Goal: Information Seeking & Learning: Check status

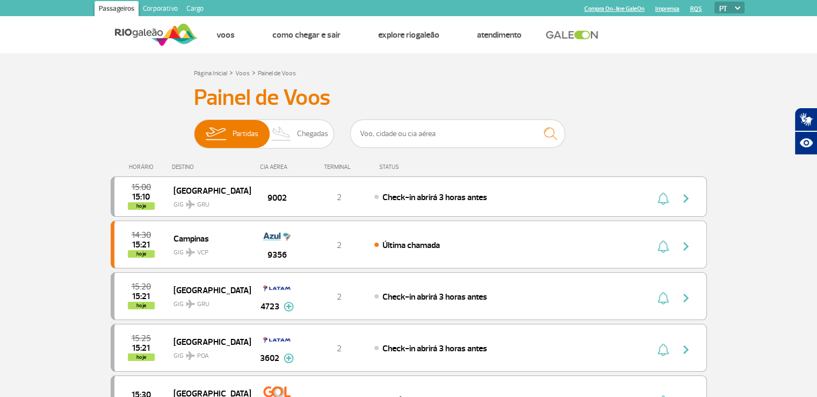
click at [681, 193] on img "button" at bounding box center [686, 198] width 13 height 13
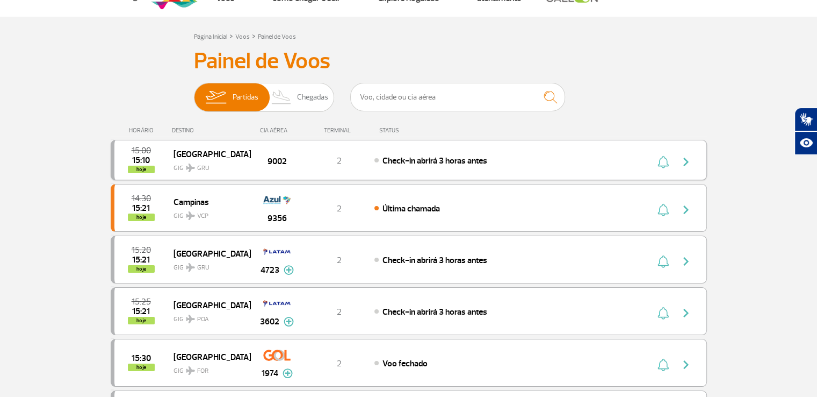
scroll to position [54, 0]
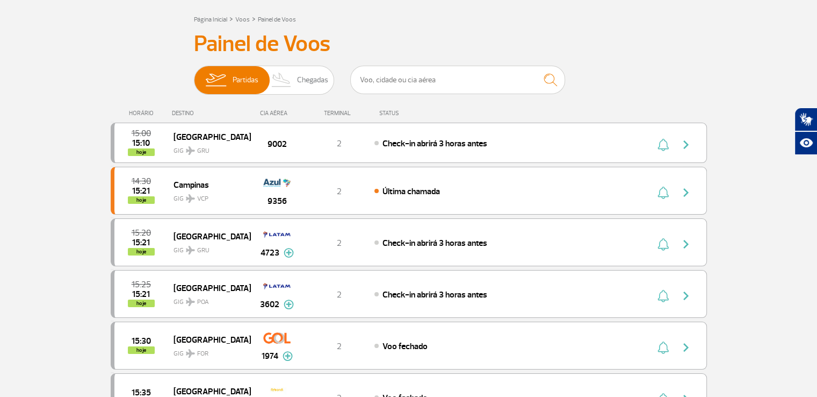
drag, startPoint x: 388, startPoint y: 110, endPoint x: 393, endPoint y: 118, distance: 9.4
click at [388, 110] on div "STATUS" at bounding box center [418, 113] width 88 height 7
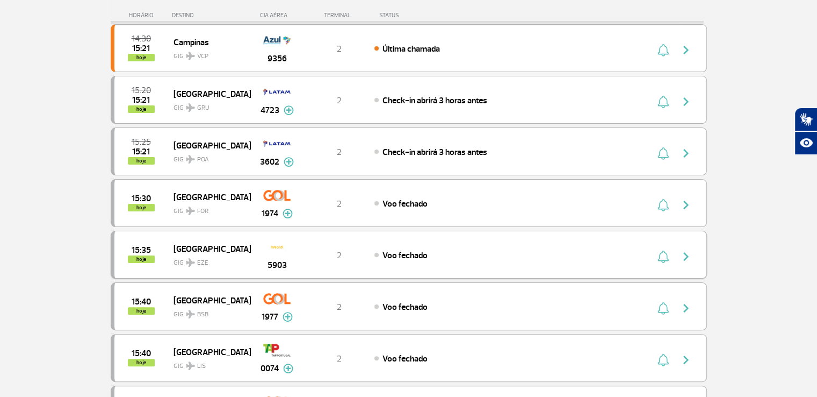
scroll to position [107, 0]
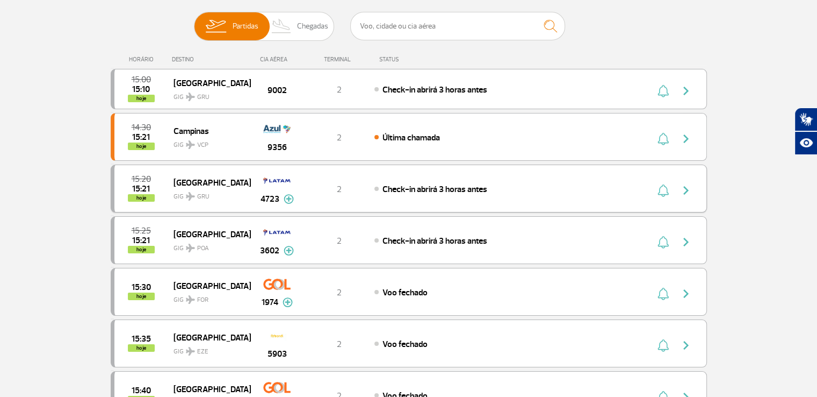
click at [143, 196] on span "hoje" at bounding box center [141, 198] width 27 height 8
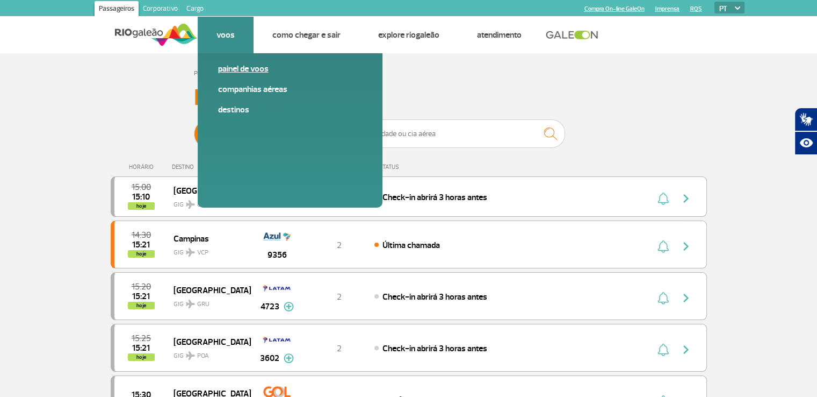
click at [236, 65] on link "Painel de voos" at bounding box center [290, 69] width 144 height 12
click at [239, 68] on link "Painel de voos" at bounding box center [290, 69] width 144 height 12
click at [238, 91] on link "Companhias Aéreas" at bounding box center [290, 89] width 144 height 12
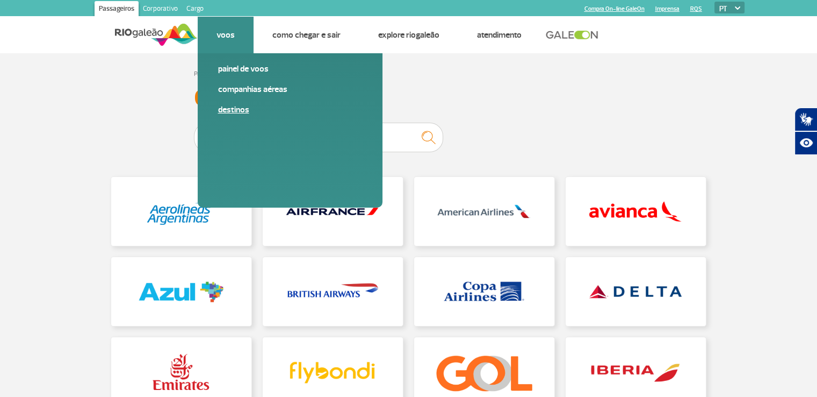
click at [239, 111] on link "Destinos" at bounding box center [290, 110] width 144 height 12
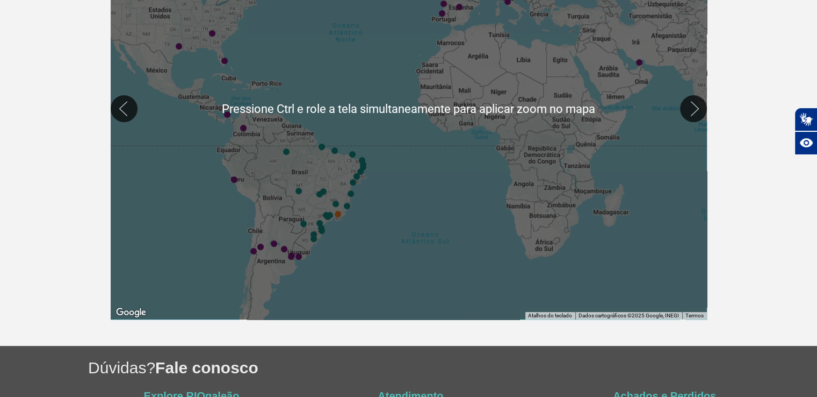
scroll to position [241, 0]
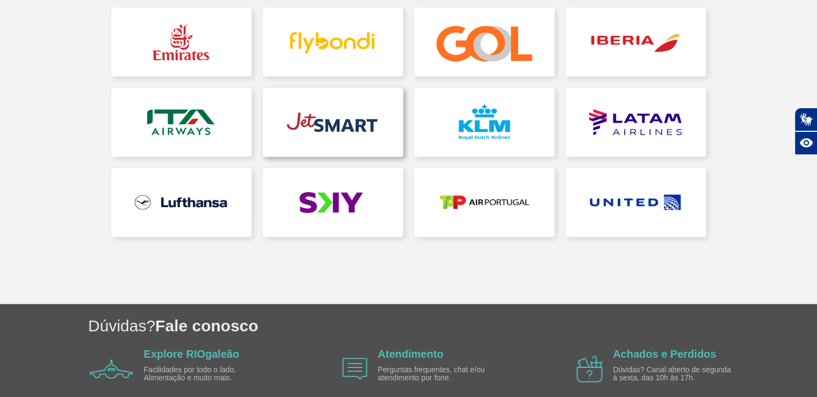
scroll to position [7, 0]
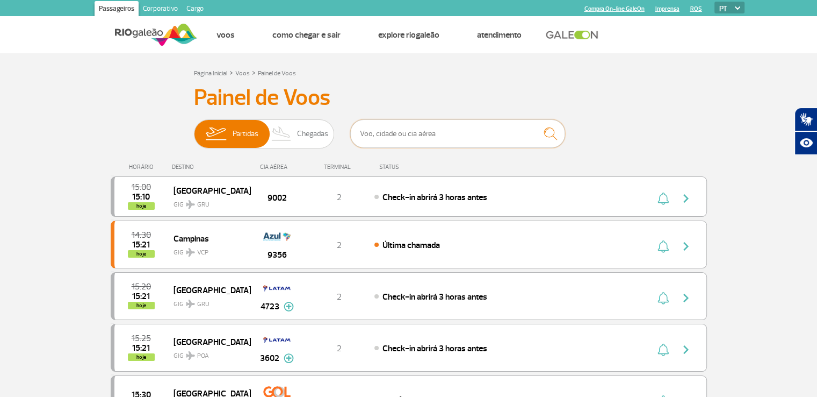
click at [400, 134] on input "text" at bounding box center [457, 133] width 215 height 28
click at [186, 168] on div "DESTINO" at bounding box center [211, 166] width 78 height 7
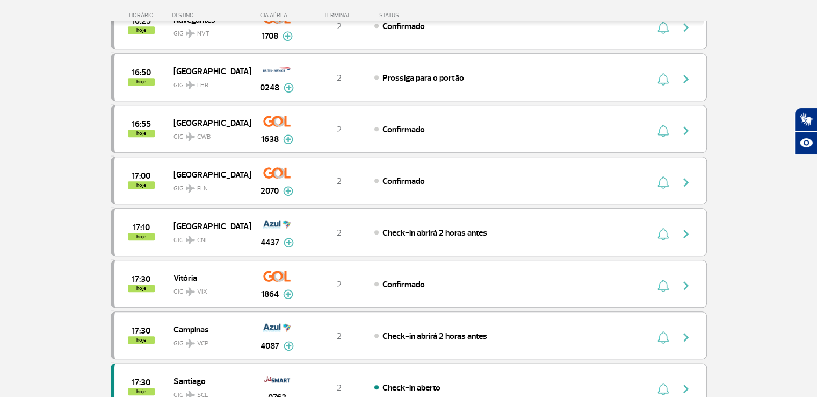
scroll to position [806, 0]
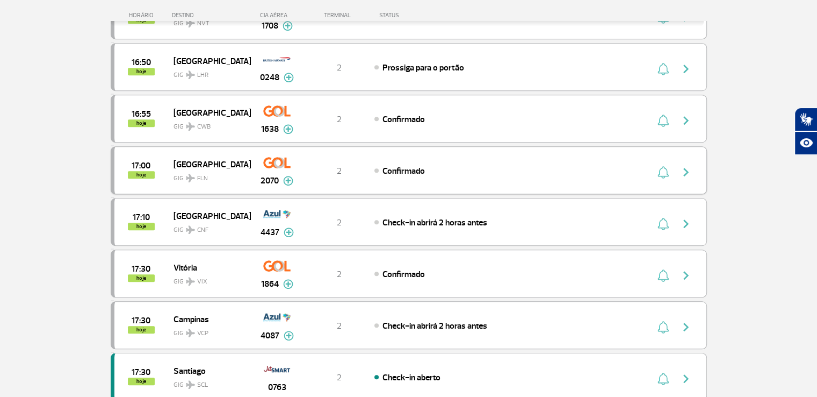
click at [211, 174] on span "GIG FLN" at bounding box center [208, 176] width 69 height 16
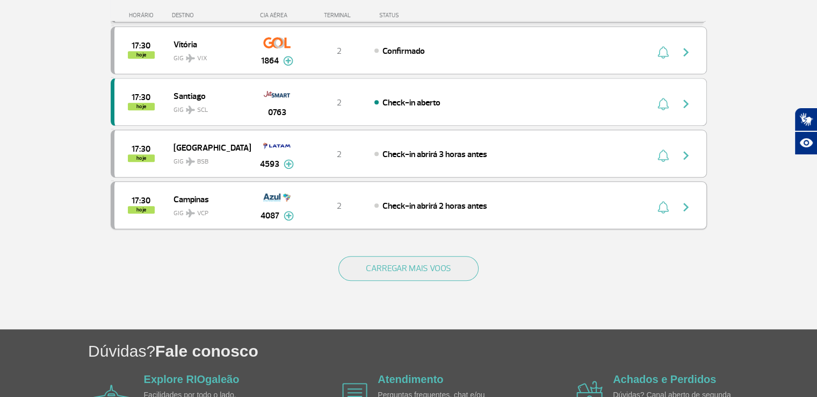
scroll to position [967, 0]
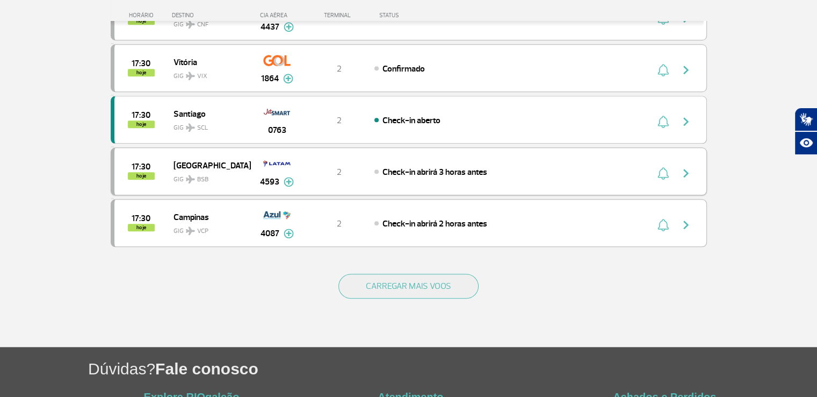
click at [419, 169] on div "Check-in abrirá 3 horas antes" at bounding box center [492, 171] width 237 height 12
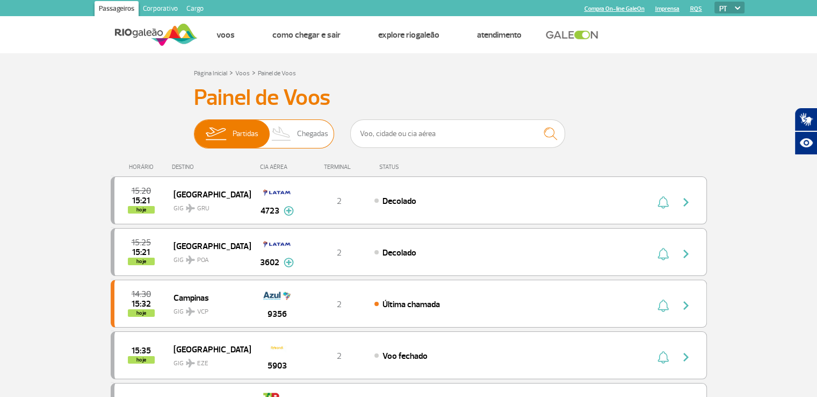
click at [296, 133] on img at bounding box center [282, 134] width 32 height 28
click at [194, 128] on input "Partidas Chegadas" at bounding box center [194, 128] width 0 height 0
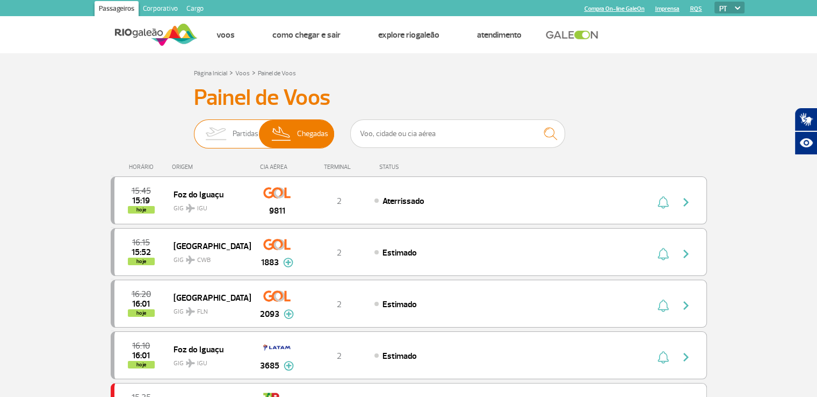
click at [237, 136] on span "Partidas" at bounding box center [246, 134] width 26 height 28
click at [194, 128] on input "Partidas Chegadas" at bounding box center [194, 128] width 0 height 0
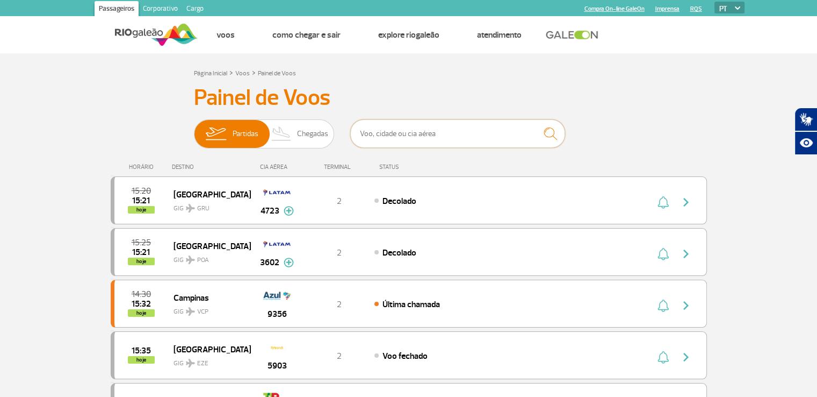
click at [415, 135] on input "text" at bounding box center [457, 133] width 215 height 28
type input "c"
type input "r"
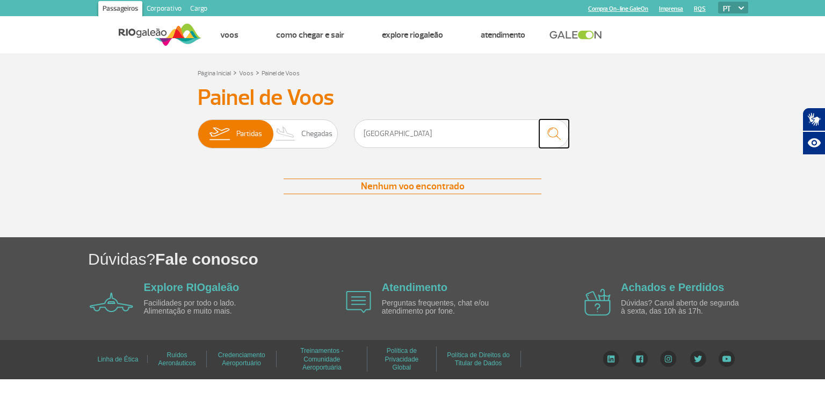
click at [551, 129] on img "submit" at bounding box center [554, 133] width 23 height 22
click at [445, 138] on input "[GEOGRAPHIC_DATA]" at bounding box center [461, 133] width 215 height 28
type input "R"
type input "r"
type input "campo grande"
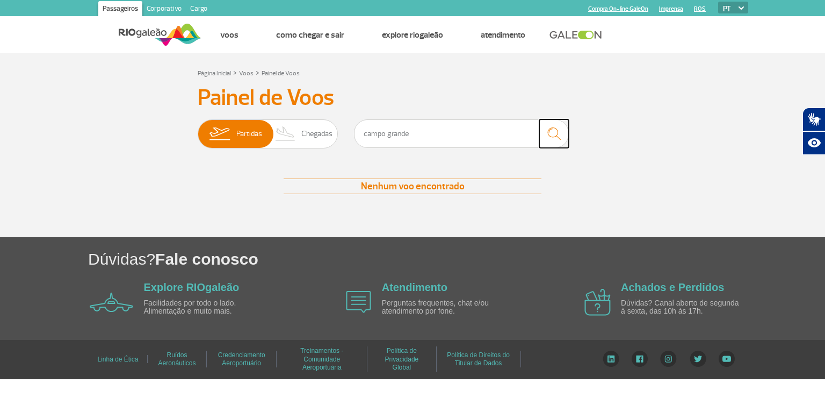
click at [557, 131] on img "submit" at bounding box center [554, 133] width 23 height 22
click at [458, 190] on div "Nenhum voo encontrado" at bounding box center [413, 186] width 258 height 16
drag, startPoint x: 333, startPoint y: 227, endPoint x: 244, endPoint y: 227, distance: 89.2
click at [244, 227] on div "Página Inicial > Voos > Painel de Voos Painel de Voos Partidas Chegadas campo g…" at bounding box center [412, 151] width 612 height 171
drag, startPoint x: 372, startPoint y: 185, endPoint x: 464, endPoint y: 181, distance: 92.0
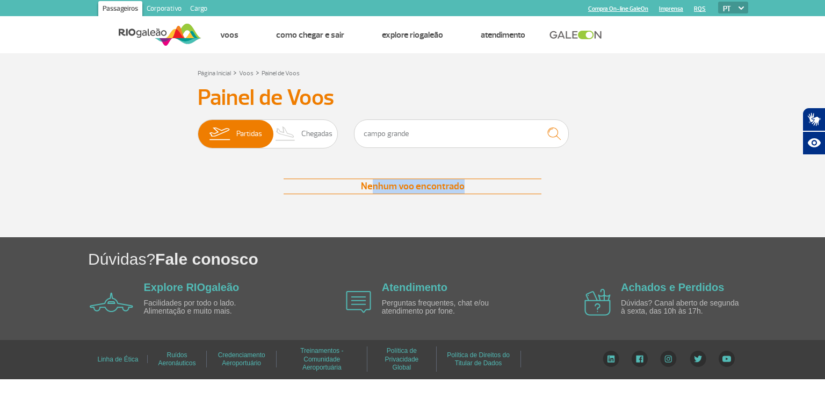
click at [464, 181] on div "Nenhum voo encontrado" at bounding box center [413, 186] width 258 height 16
click at [421, 187] on div "Nenhum voo encontrado" at bounding box center [413, 186] width 258 height 16
drag, startPoint x: 466, startPoint y: 182, endPoint x: 282, endPoint y: 215, distance: 187.9
click at [284, 215] on div "Página Inicial > Voos > Painel de Voos Painel de Voos Partidas Chegadas campo g…" at bounding box center [412, 151] width 612 height 171
drag, startPoint x: 283, startPoint y: 178, endPoint x: 576, endPoint y: 165, distance: 293.6
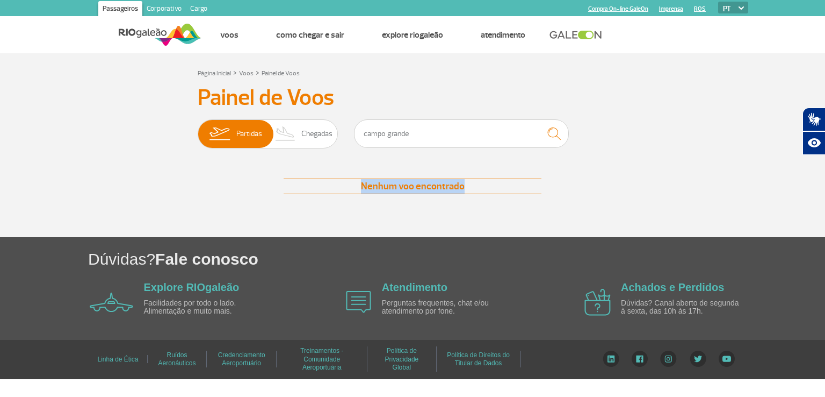
click at [576, 165] on div "Painel de Voos Partidas Chegadas campo grande Nenhum voo encontrado Nenhum voo …" at bounding box center [412, 149] width 596 height 131
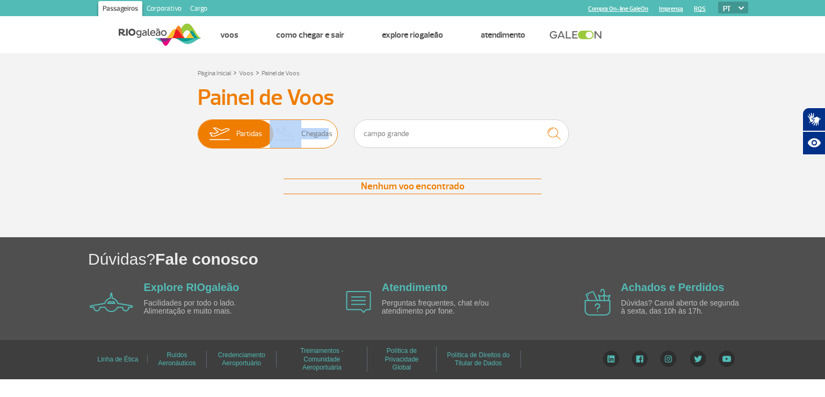
drag, startPoint x: 258, startPoint y: 136, endPoint x: 325, endPoint y: 129, distance: 66.5
click at [325, 129] on span "Partidas Chegadas" at bounding box center [268, 133] width 140 height 29
click at [291, 134] on img at bounding box center [286, 134] width 32 height 28
click at [198, 128] on input "Partidas Chegadas" at bounding box center [198, 128] width 0 height 0
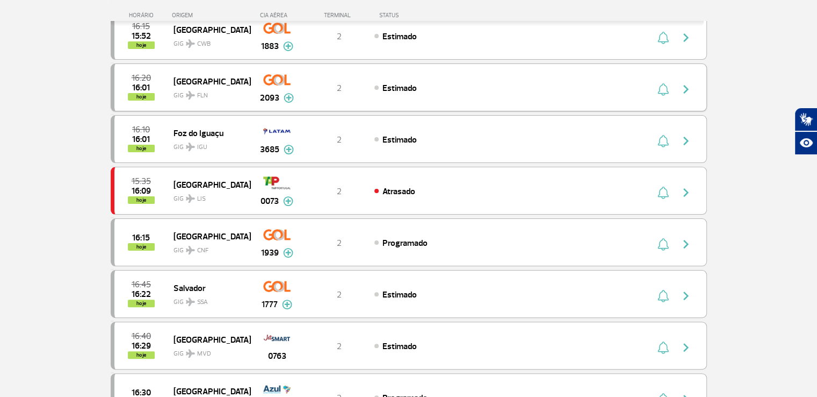
scroll to position [107, 0]
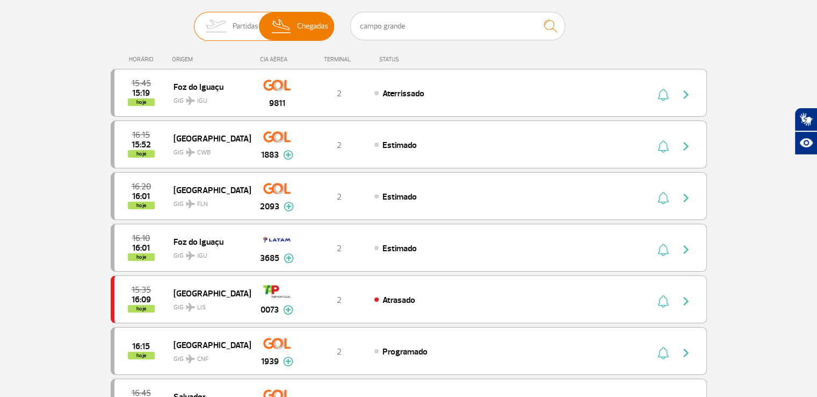
click at [247, 27] on span "Partidas" at bounding box center [246, 26] width 26 height 28
click at [194, 21] on input "Partidas Chegadas" at bounding box center [194, 21] width 0 height 0
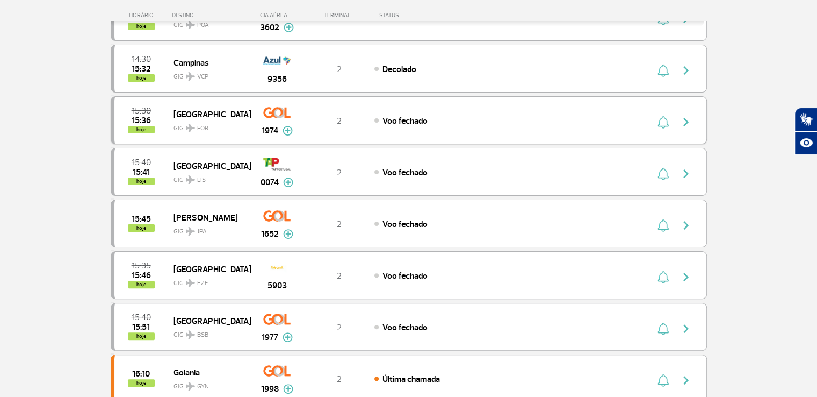
scroll to position [269, 0]
